Goal: Find specific page/section: Find specific page/section

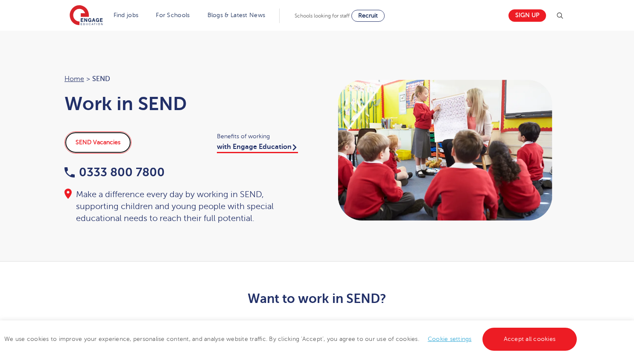
click at [124, 144] on link "SEND Vacancies" at bounding box center [97, 142] width 67 height 22
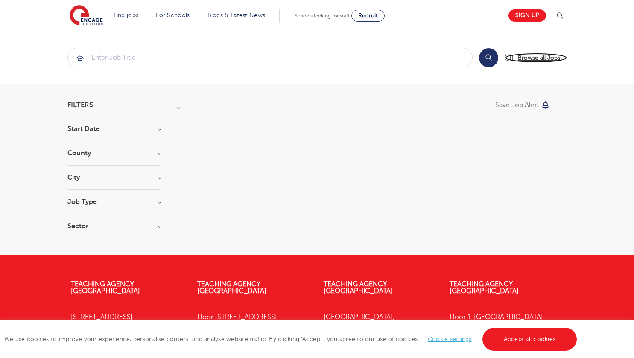
click at [534, 55] on span "Browse all Jobs" at bounding box center [539, 58] width 42 height 10
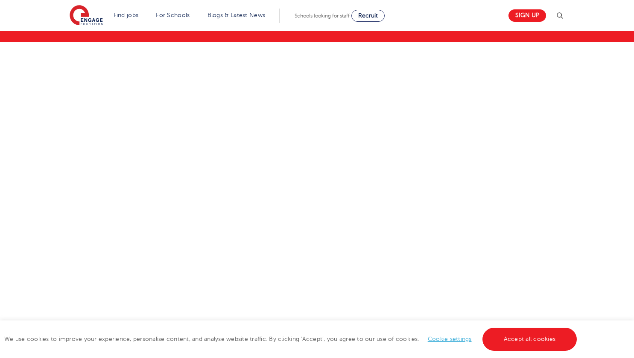
scroll to position [84, 0]
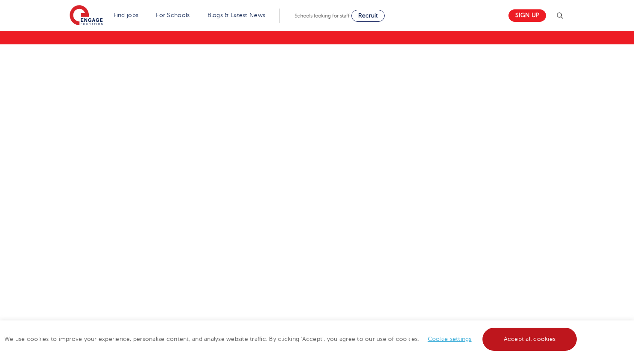
click at [506, 344] on link "Accept all cookies" at bounding box center [529, 339] width 95 height 23
